Goal: Information Seeking & Learning: Learn about a topic

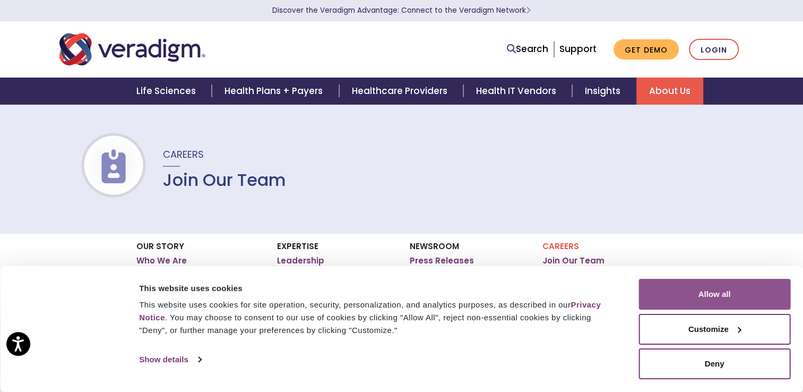
click at [693, 294] on button "Allow all" at bounding box center [715, 294] width 152 height 31
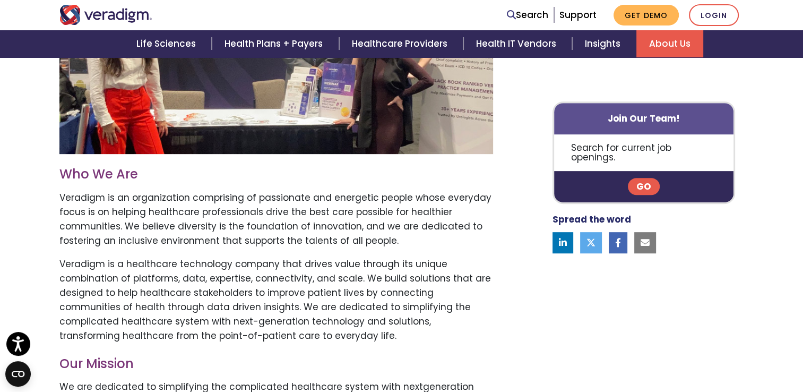
scroll to position [431, 0]
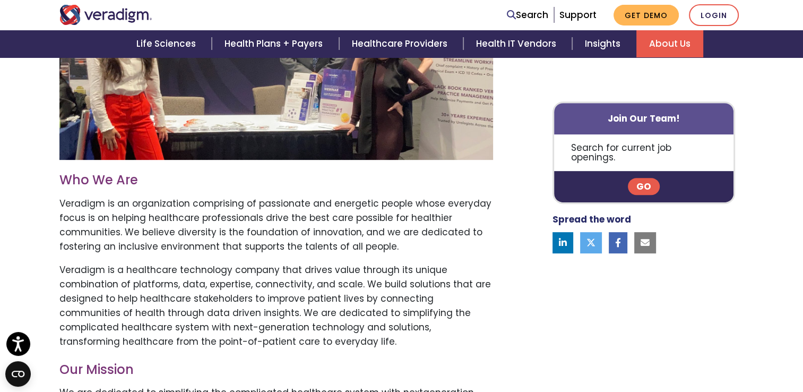
click at [645, 178] on link "Go" at bounding box center [644, 186] width 32 height 17
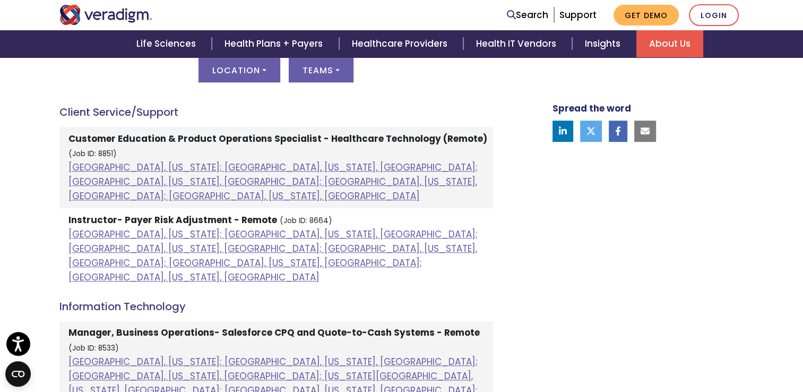
scroll to position [588, 0]
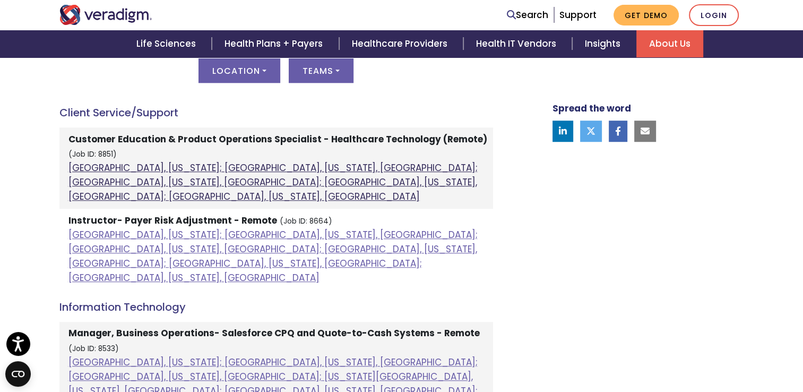
click at [172, 178] on link "[GEOGRAPHIC_DATA], [US_STATE]; [GEOGRAPHIC_DATA], [US_STATE], [GEOGRAPHIC_DATA]…" at bounding box center [272, 181] width 409 height 41
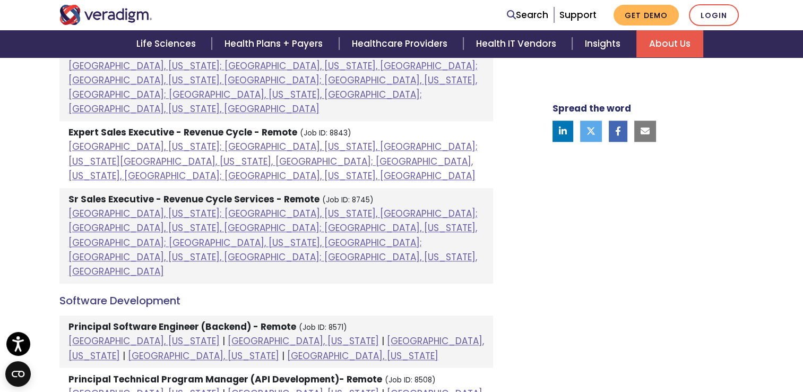
scroll to position [1076, 0]
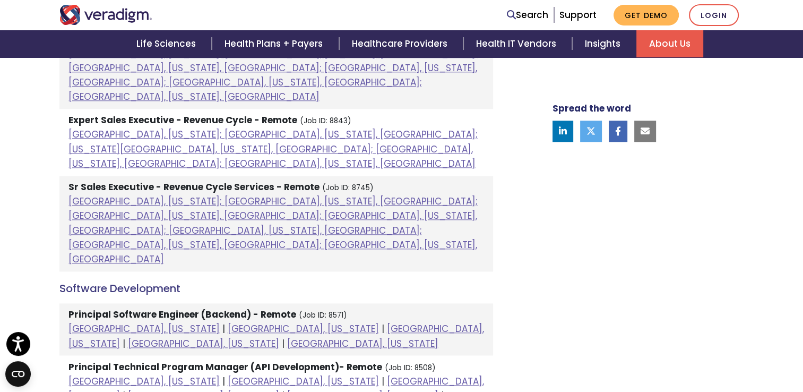
click at [125, 308] on strong "Principal Software Engineer (Backend) - Remote" at bounding box center [182, 314] width 228 height 13
click at [344, 303] on li "Principal Software Engineer (Backend) - Remote (Job ID: 8571) [GEOGRAPHIC_DATA]…" at bounding box center [276, 329] width 434 height 53
click at [89, 322] on link "[GEOGRAPHIC_DATA], [US_STATE]" at bounding box center [143, 328] width 151 height 13
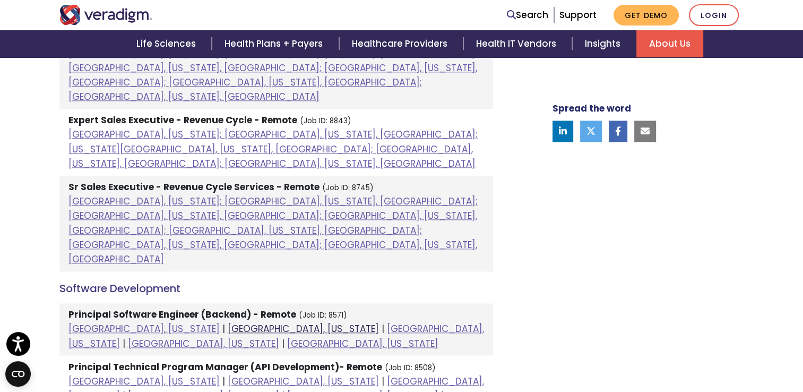
click at [228, 322] on link "[GEOGRAPHIC_DATA], [US_STATE]" at bounding box center [303, 328] width 151 height 13
